Goal: Transaction & Acquisition: Purchase product/service

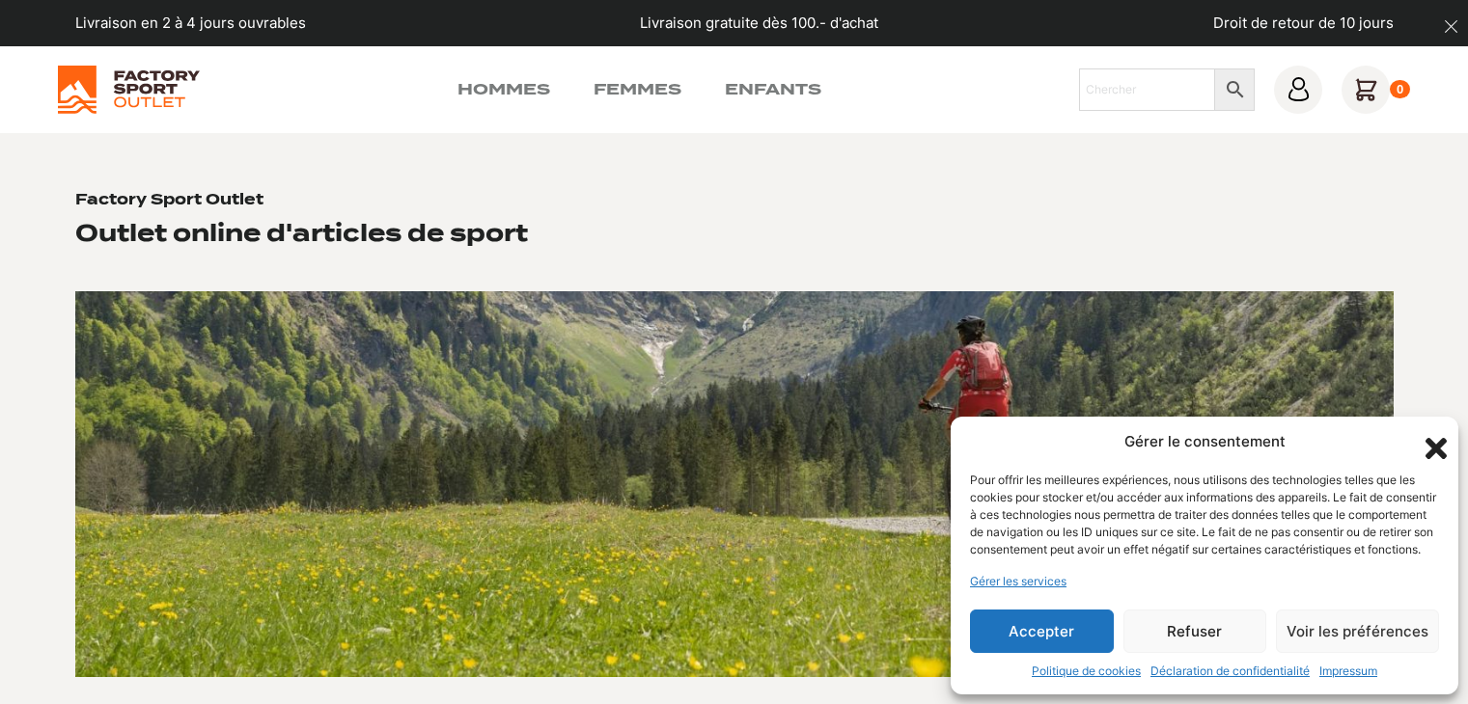
scroll to position [96, 0]
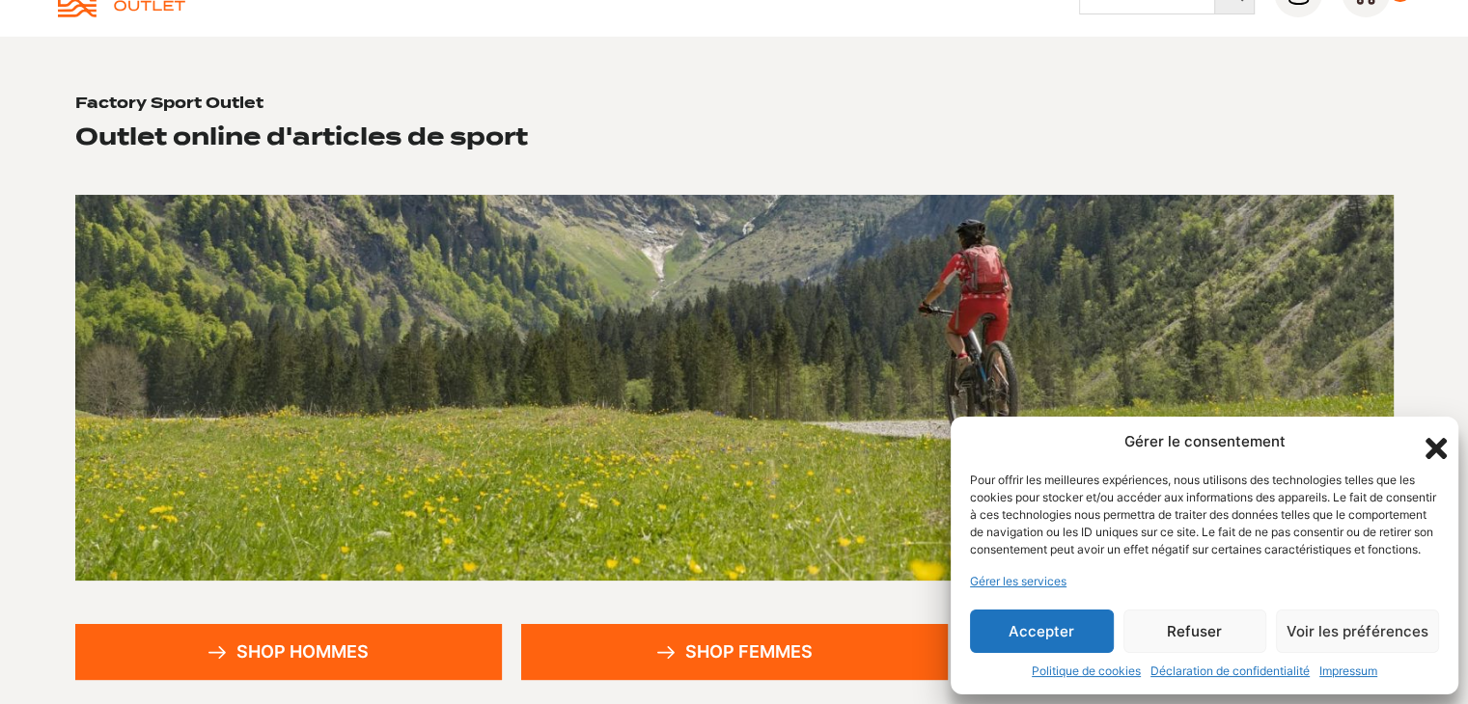
click at [1444, 432] on icon "Fermer la boîte de dialogue" at bounding box center [1435, 448] width 33 height 33
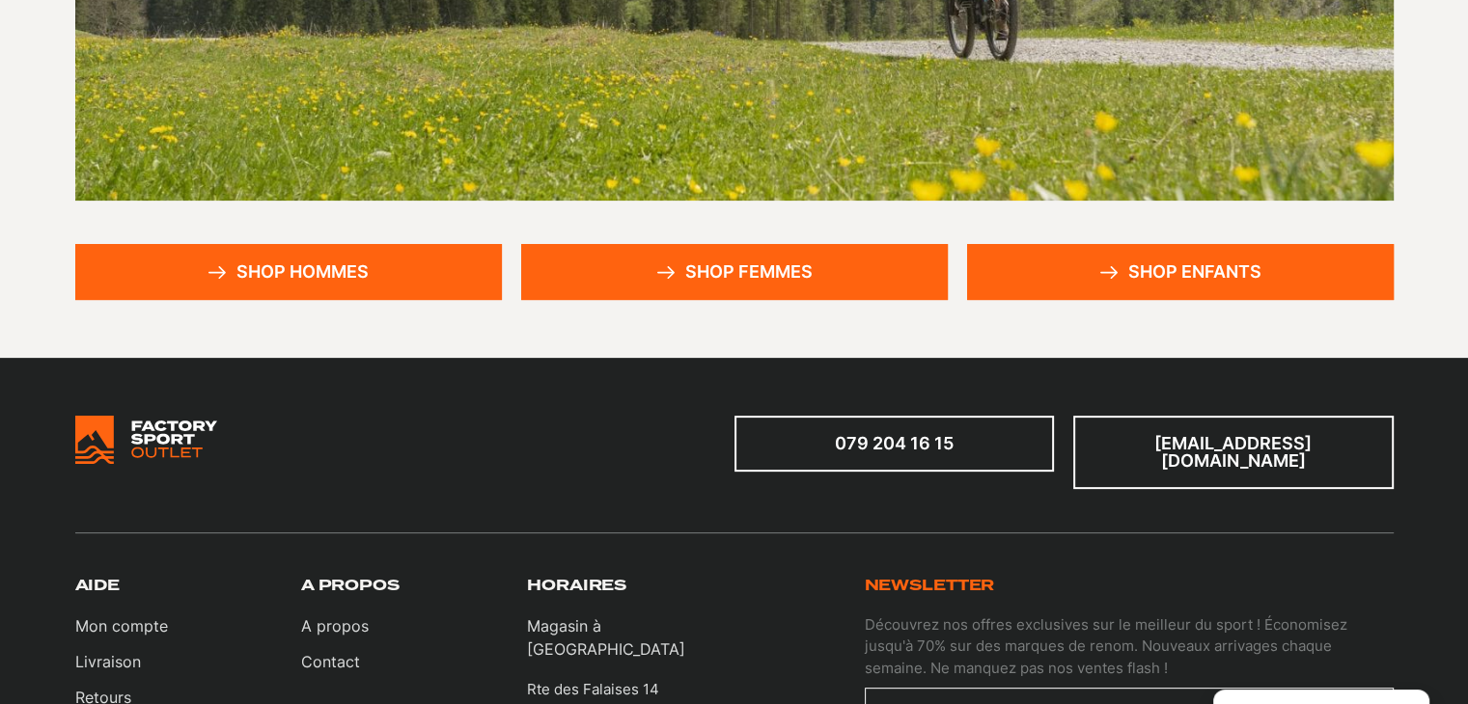
scroll to position [482, 0]
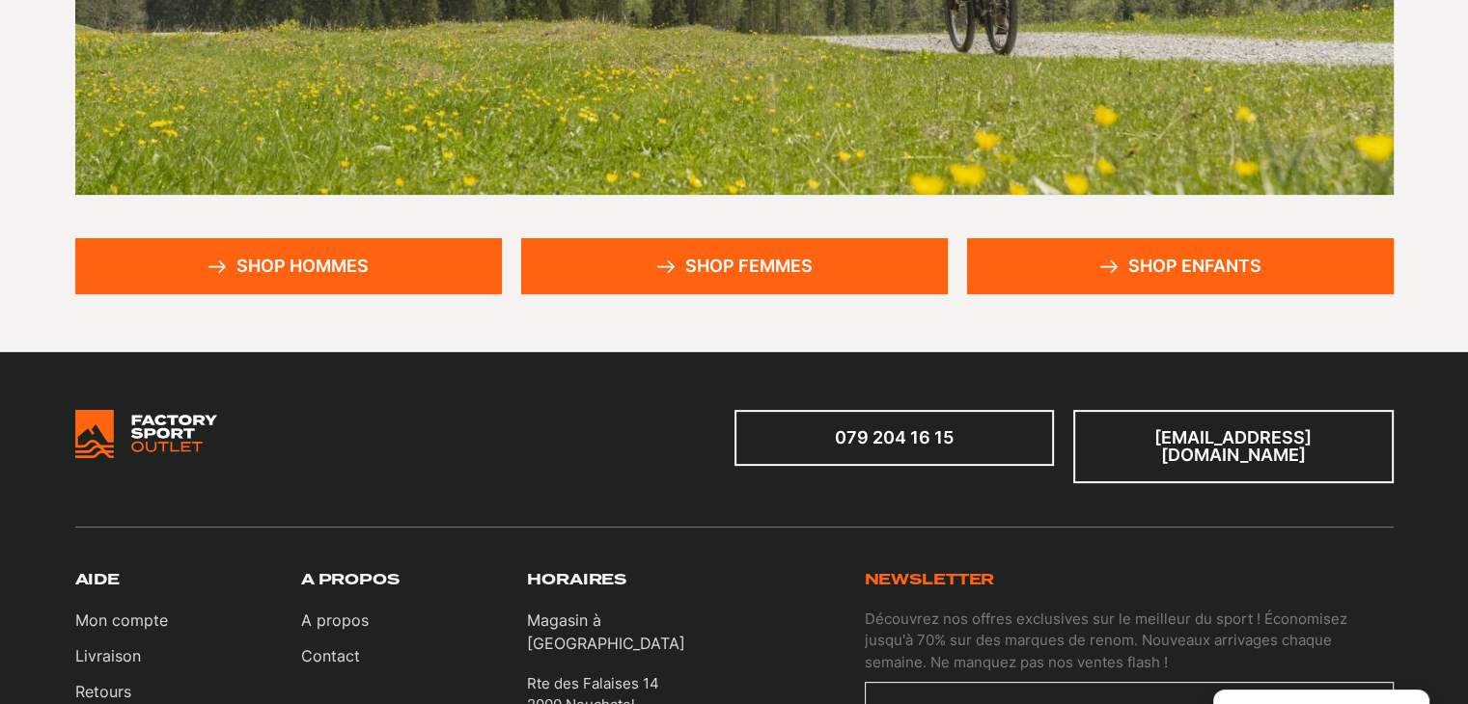
click at [372, 296] on section "Factory Sport Outlet Outlet online d'articles de sport Shop hommes Shop femmes …" at bounding box center [734, 2] width 1468 height 702
click at [383, 271] on link "Shop hommes" at bounding box center [288, 266] width 427 height 56
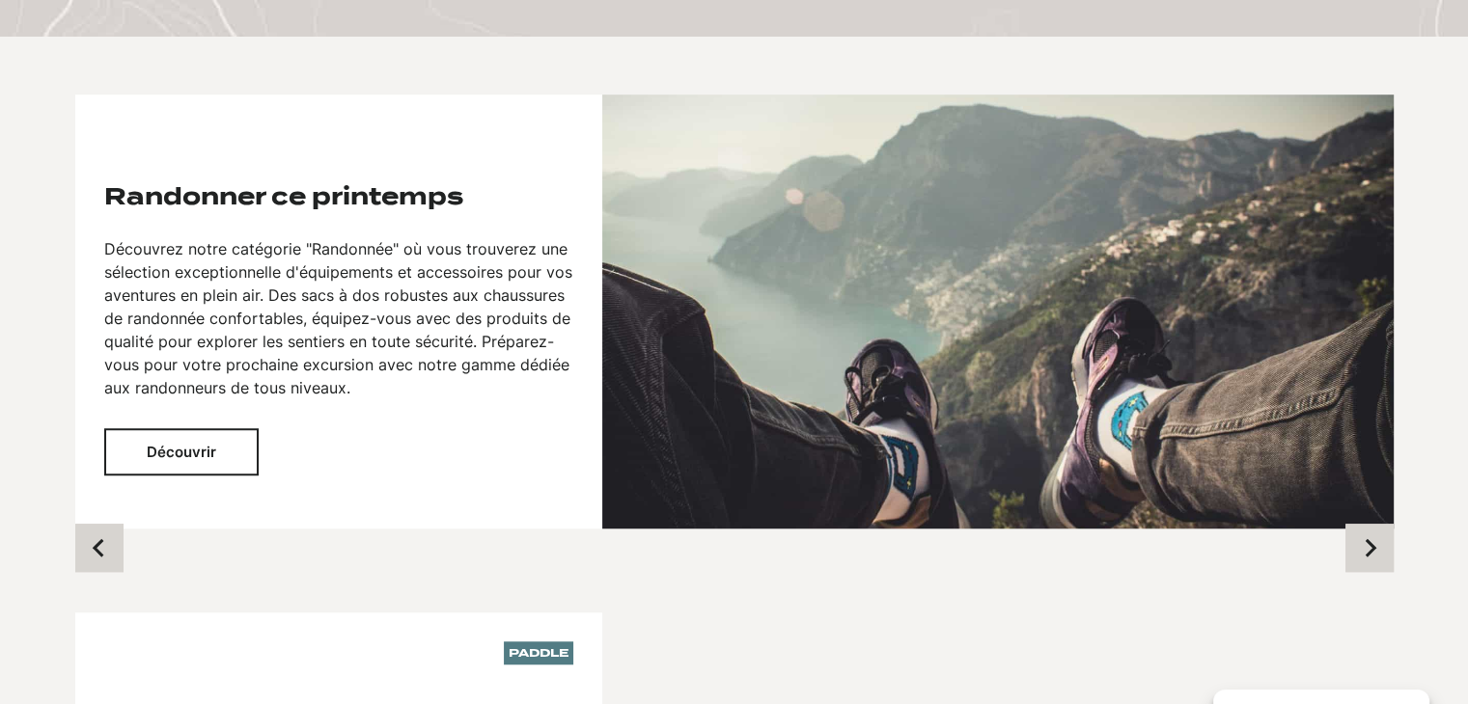
scroll to position [1351, 0]
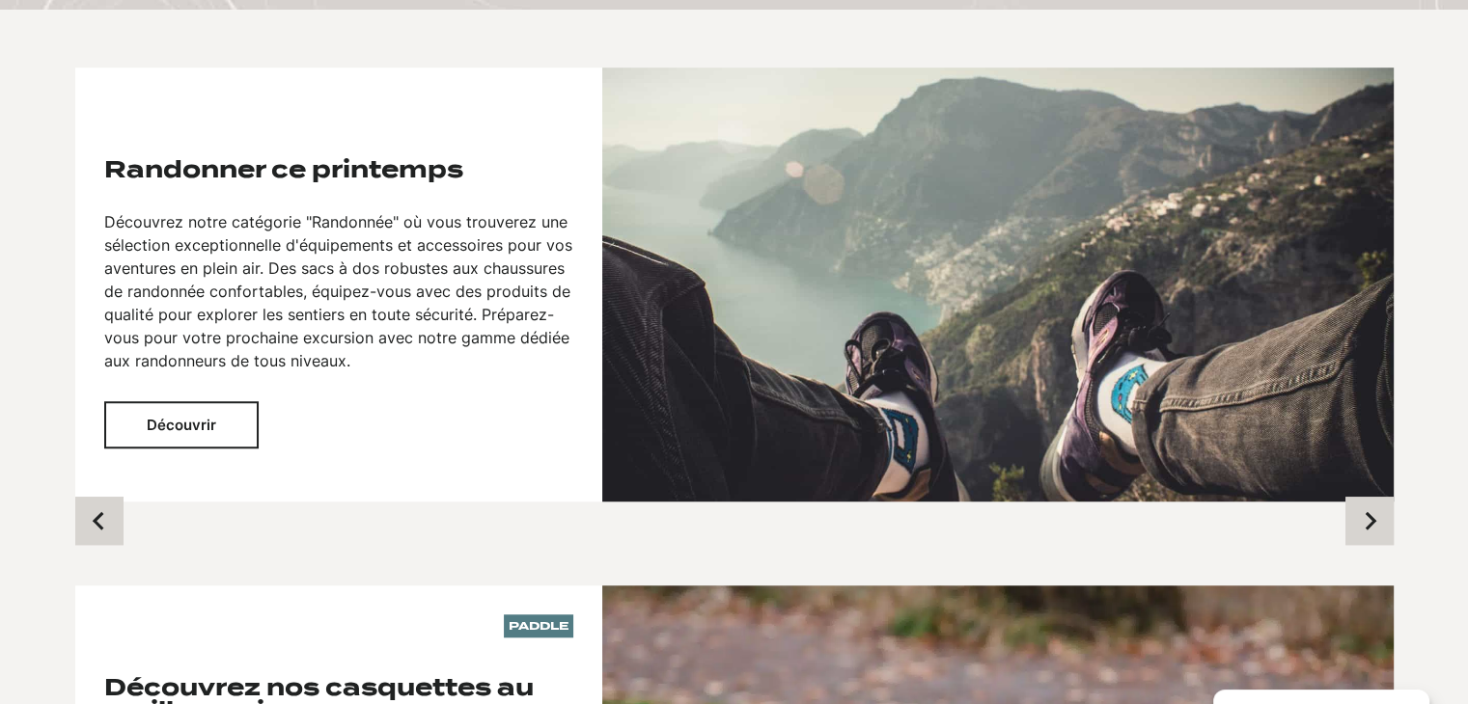
click at [211, 427] on button "Découvrir" at bounding box center [181, 424] width 154 height 47
click at [84, 531] on button "Previous slide" at bounding box center [99, 521] width 48 height 48
click at [211, 418] on button "Découvrir" at bounding box center [181, 424] width 154 height 47
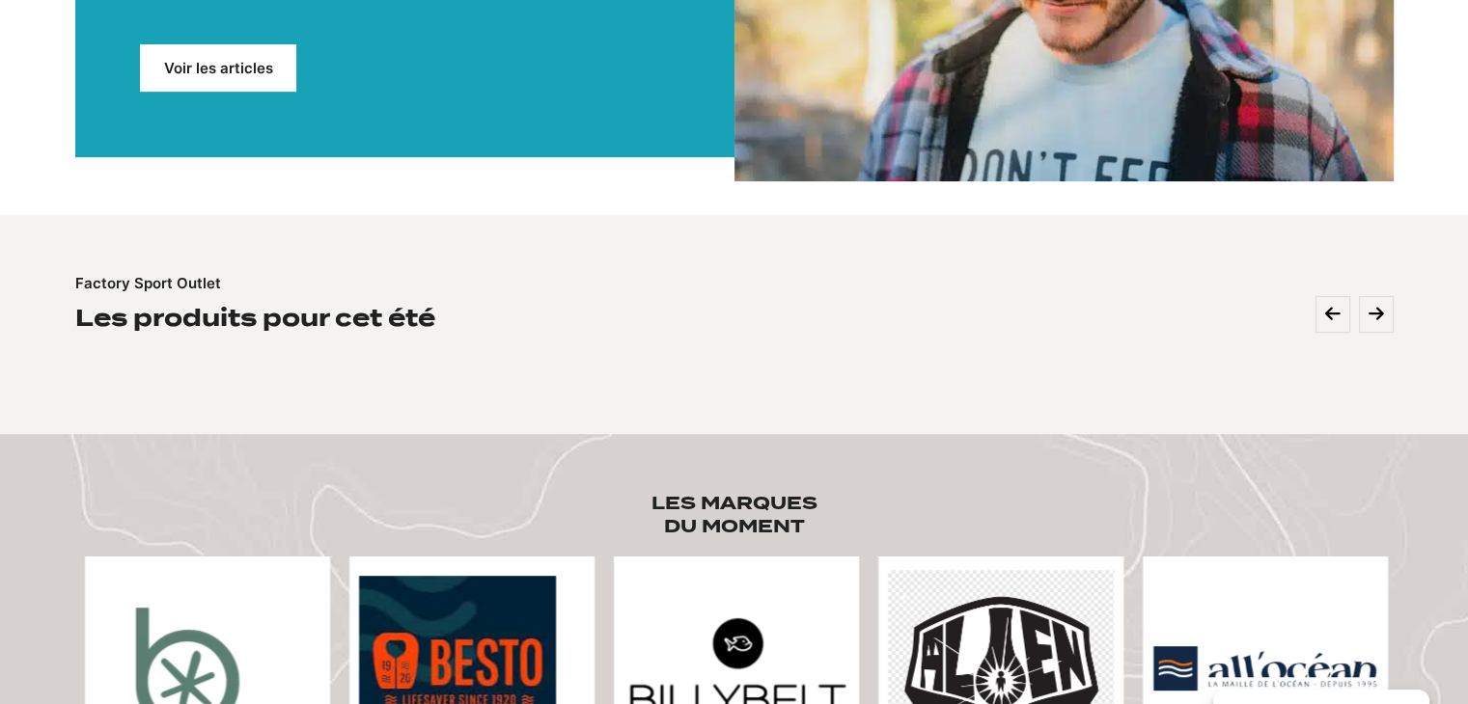
scroll to position [482, 0]
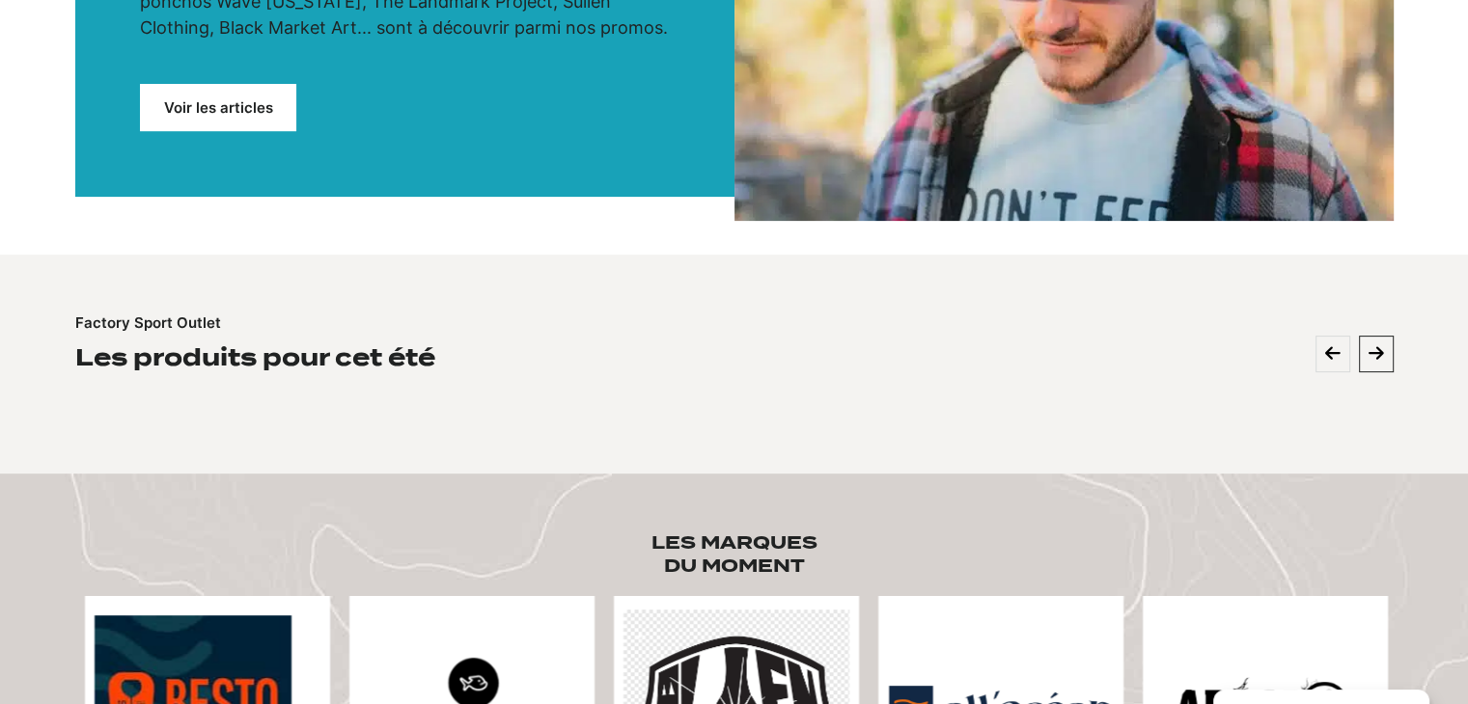
click at [1390, 355] on button at bounding box center [1376, 354] width 35 height 37
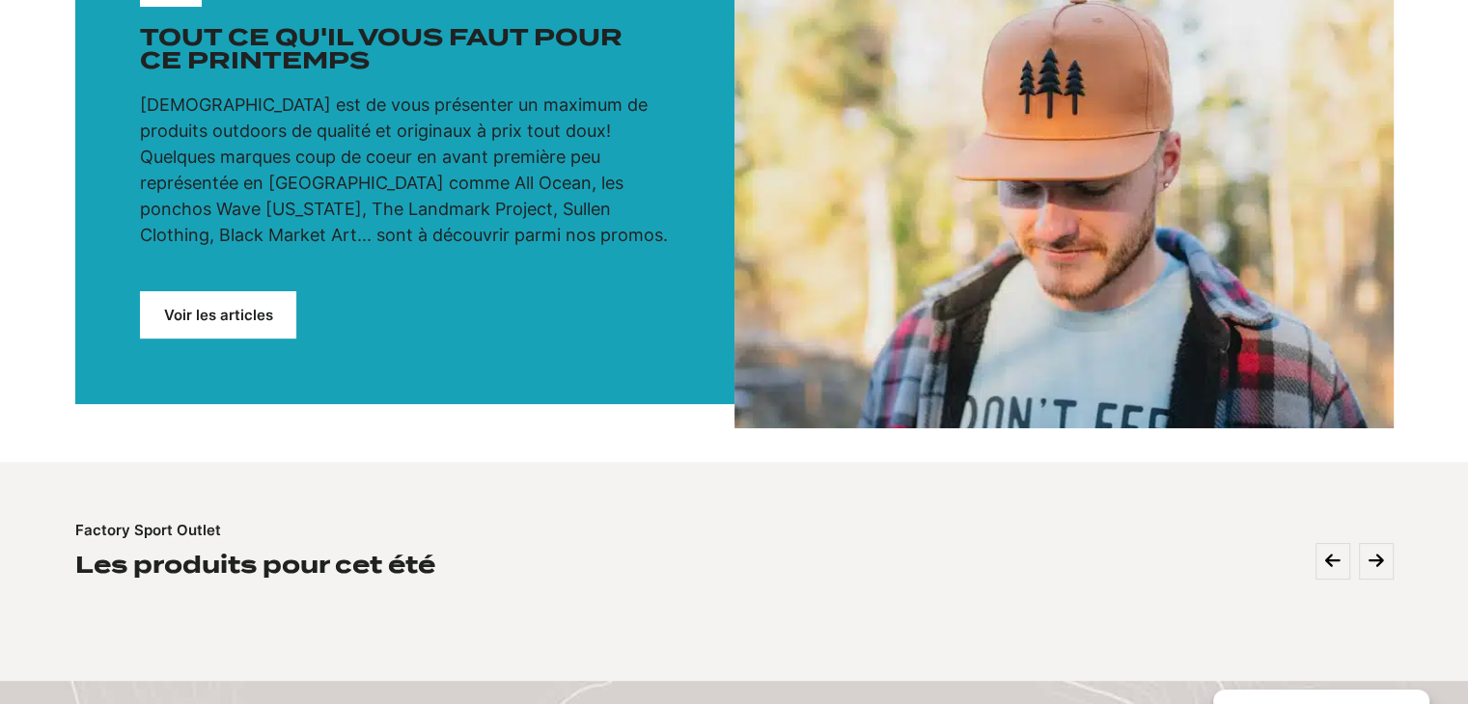
scroll to position [0, 0]
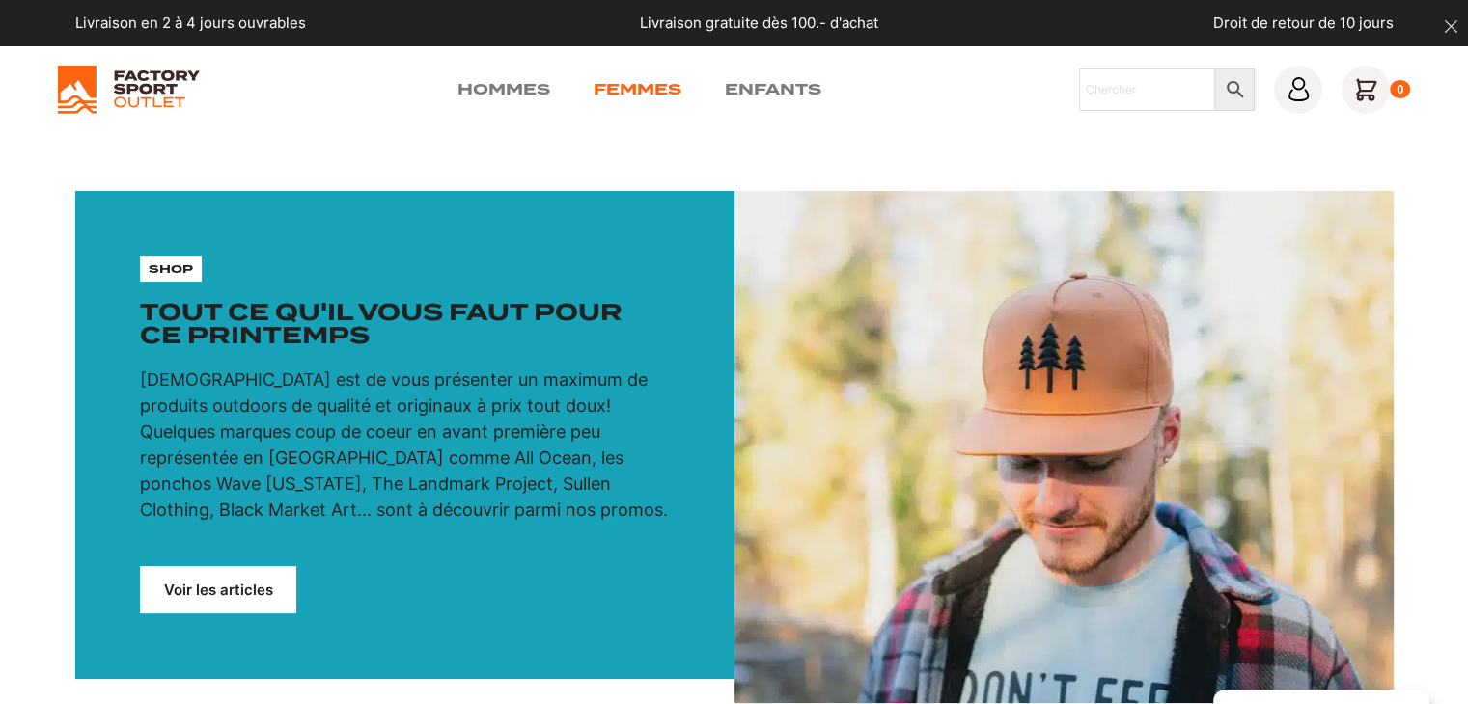
click at [633, 80] on link "Femmes" at bounding box center [637, 89] width 88 height 23
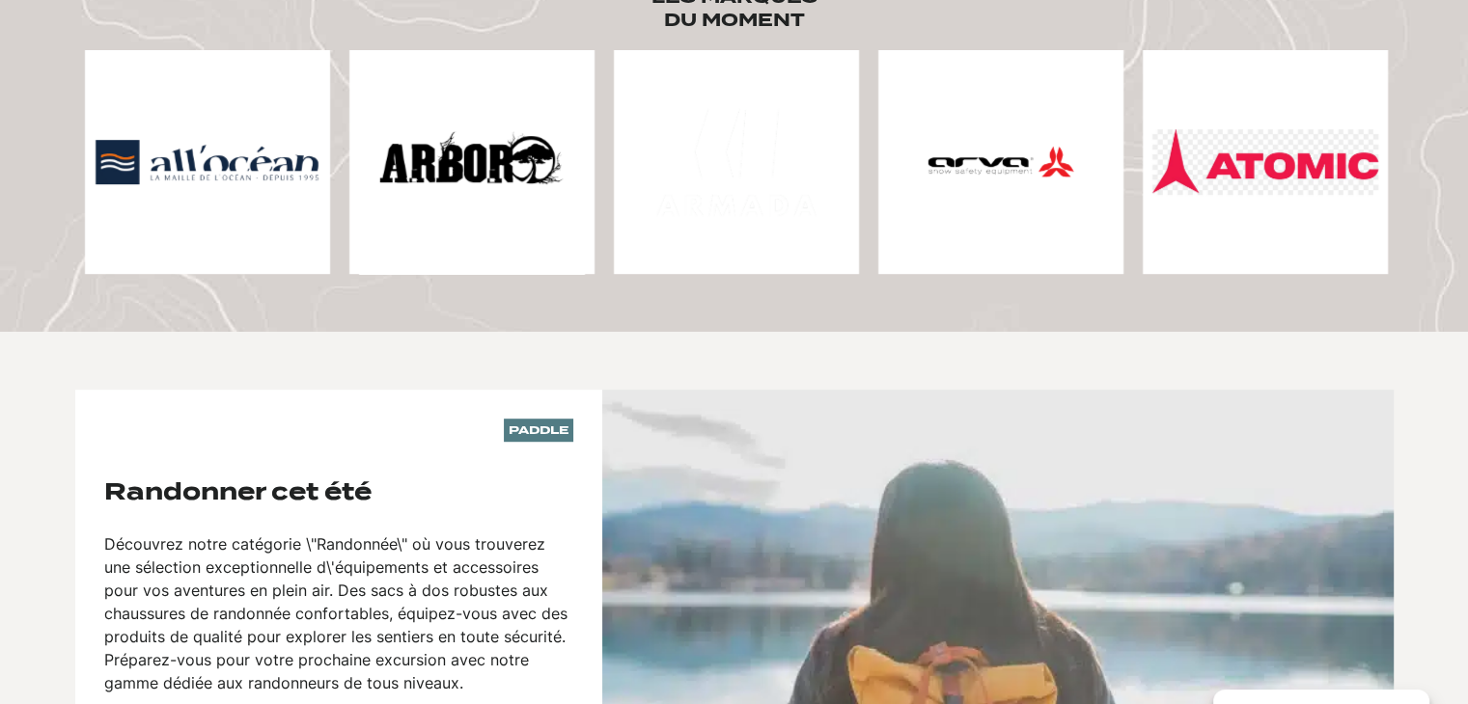
scroll to position [1061, 0]
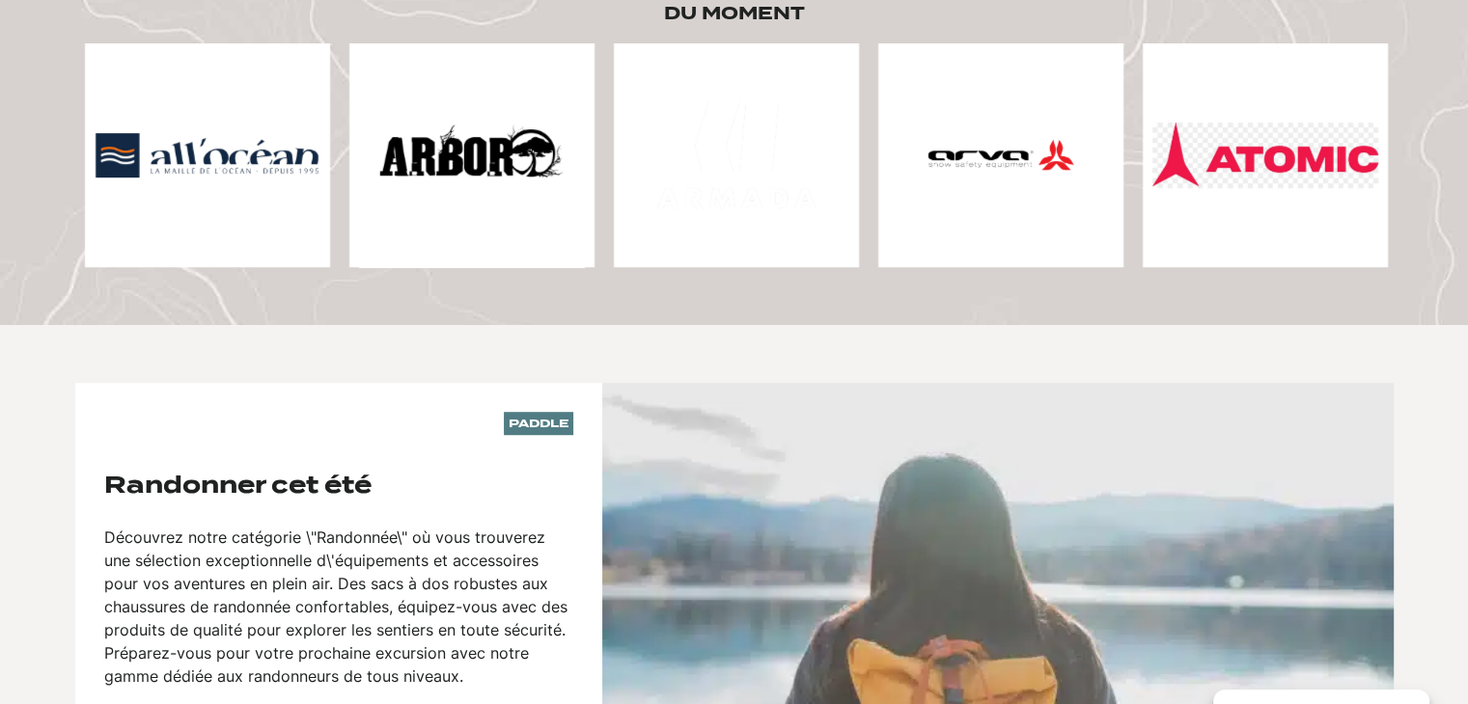
click at [1265, 152] on img at bounding box center [1265, 156] width 226 height 66
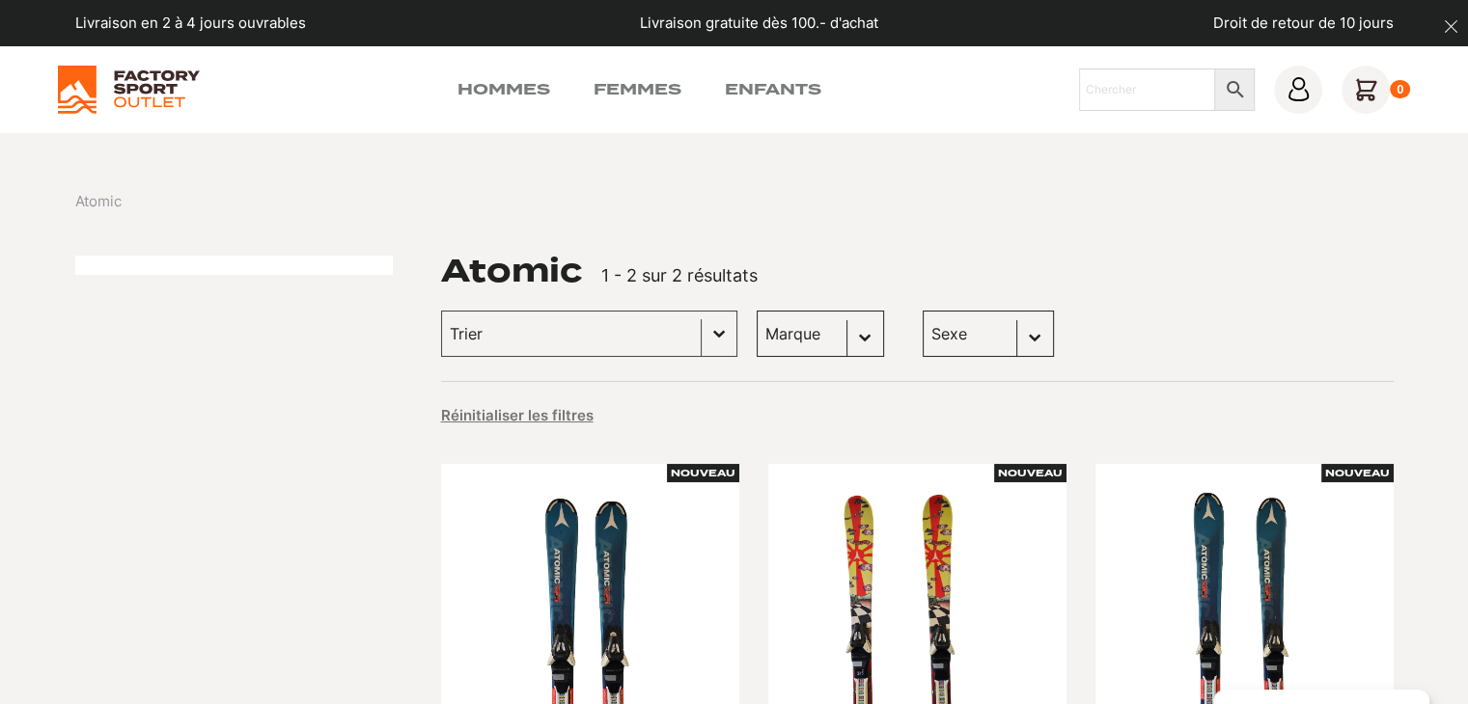
click at [996, 332] on select "Sexe Enfants (2)" at bounding box center [988, 334] width 131 height 46
click at [631, 86] on link "Femmes" at bounding box center [637, 89] width 88 height 23
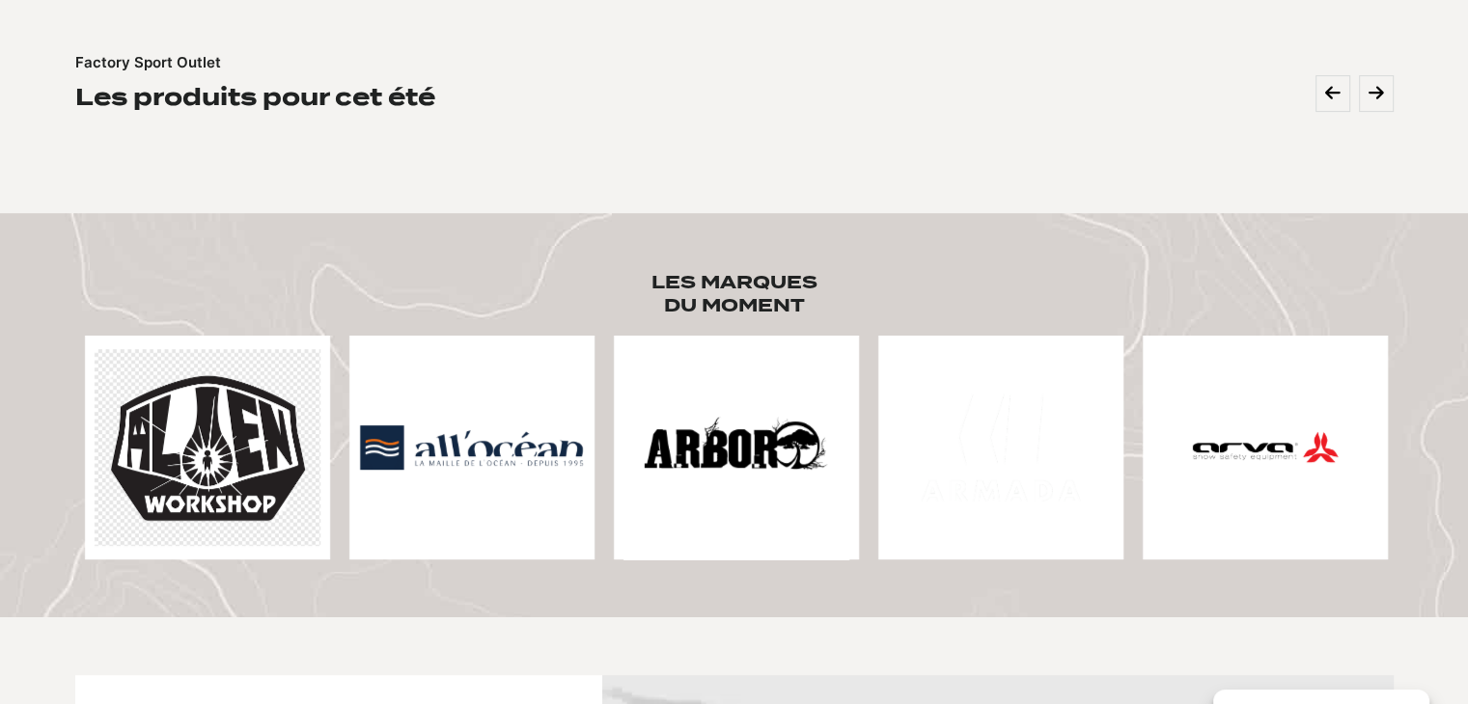
scroll to position [772, 0]
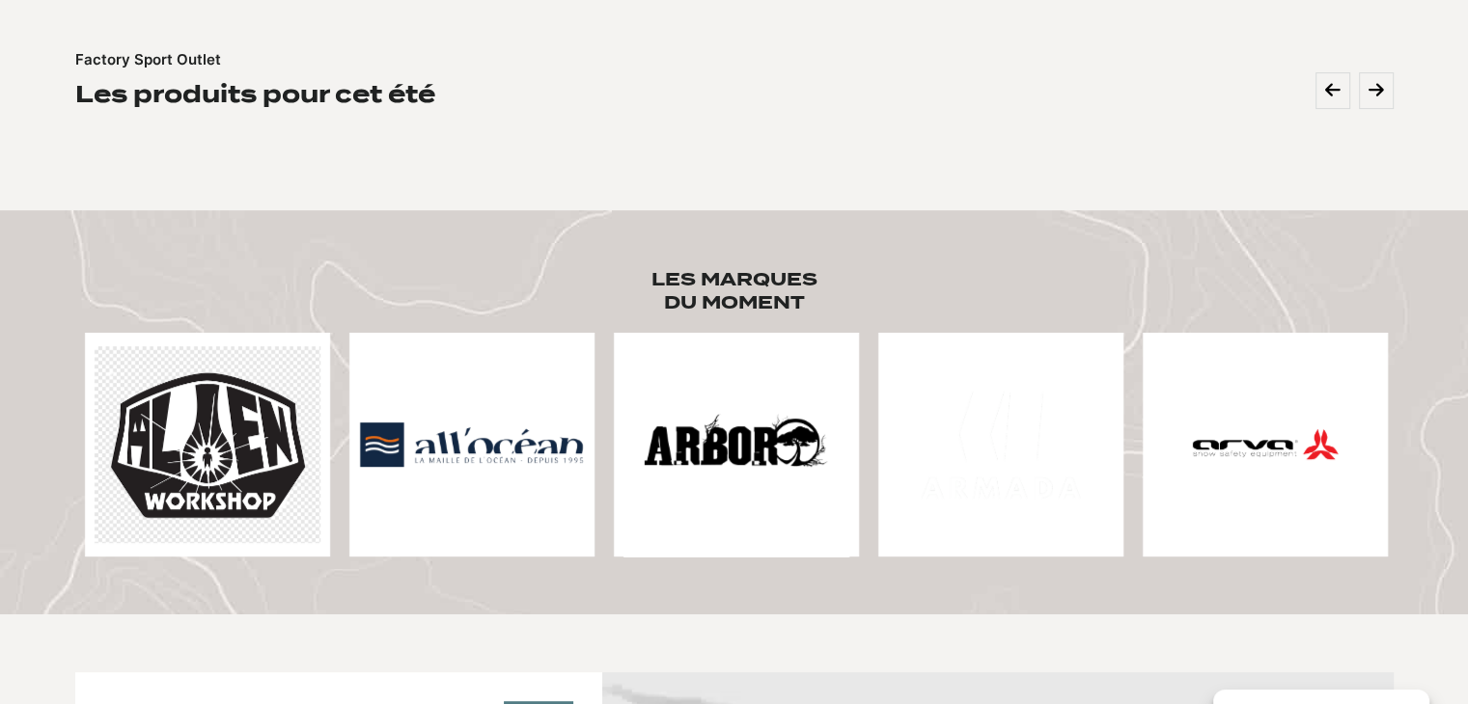
click at [167, 450] on img at bounding box center [208, 444] width 226 height 196
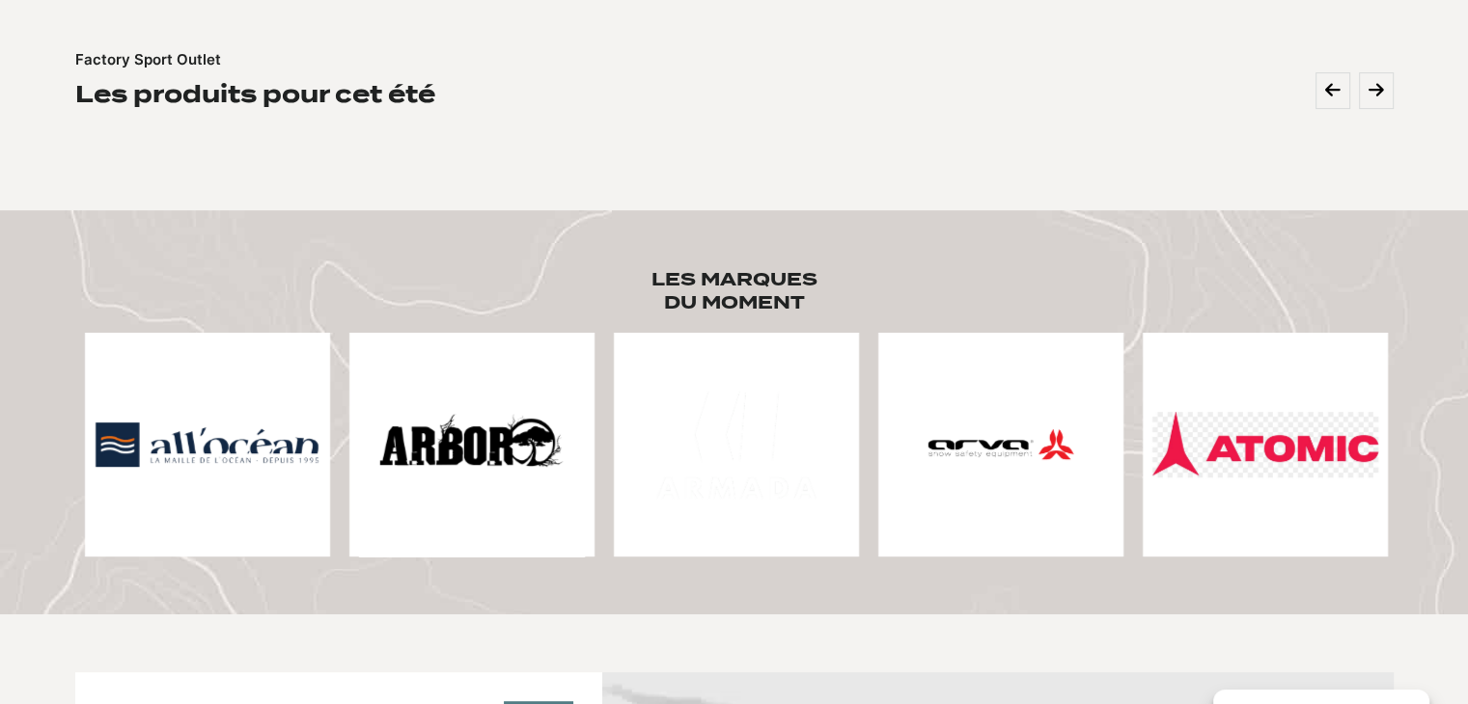
click at [398, 387] on img at bounding box center [472, 445] width 226 height 226
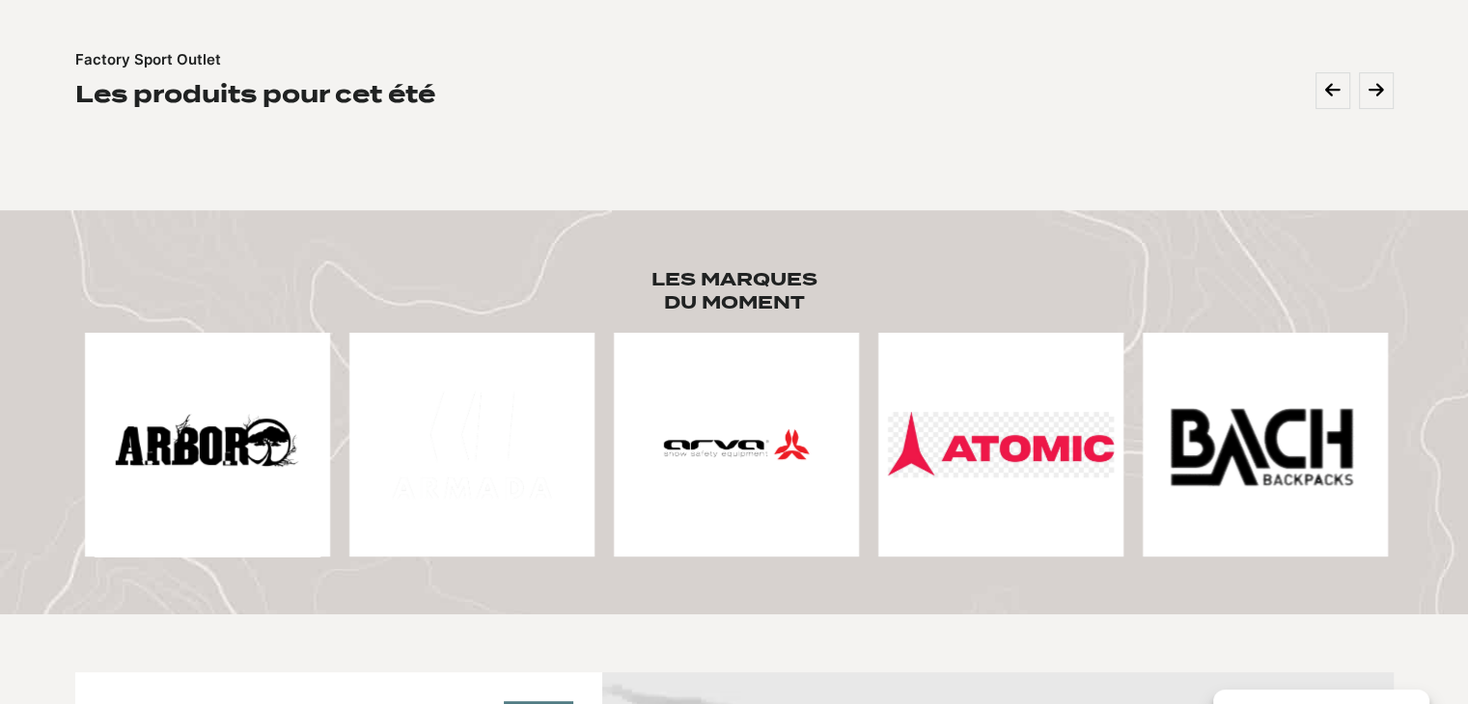
click at [1265, 418] on img at bounding box center [1260, 444] width 217 height 217
